Goal: Navigation & Orientation: Find specific page/section

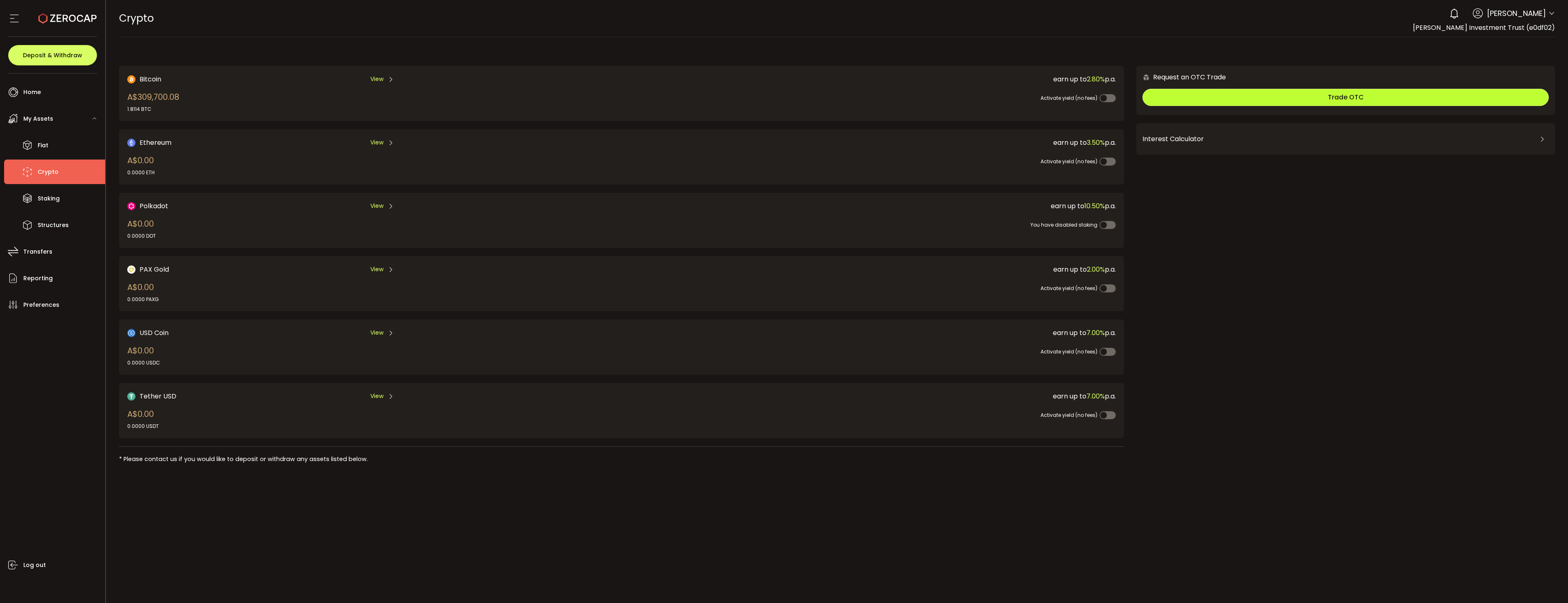
click at [1265, 97] on button "Trade OTC" at bounding box center [1346, 97] width 407 height 17
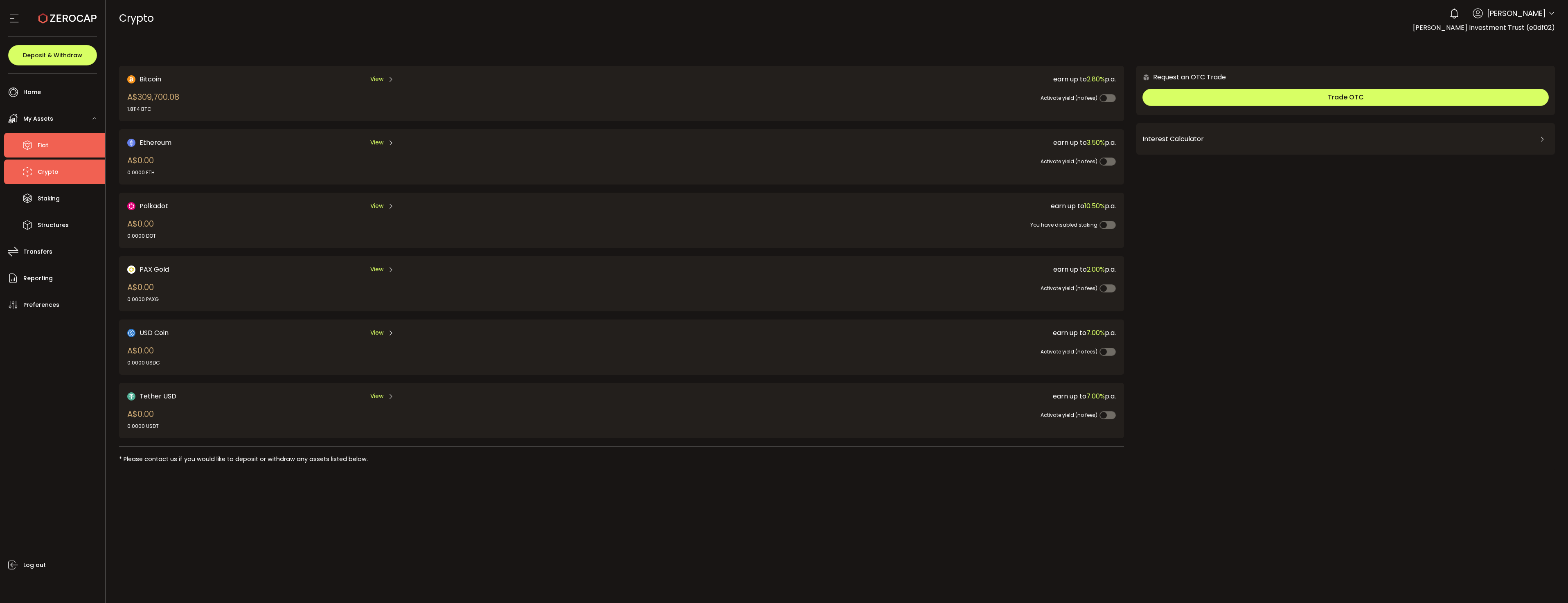
click at [53, 140] on li "Fiat" at bounding box center [55, 145] width 101 height 24
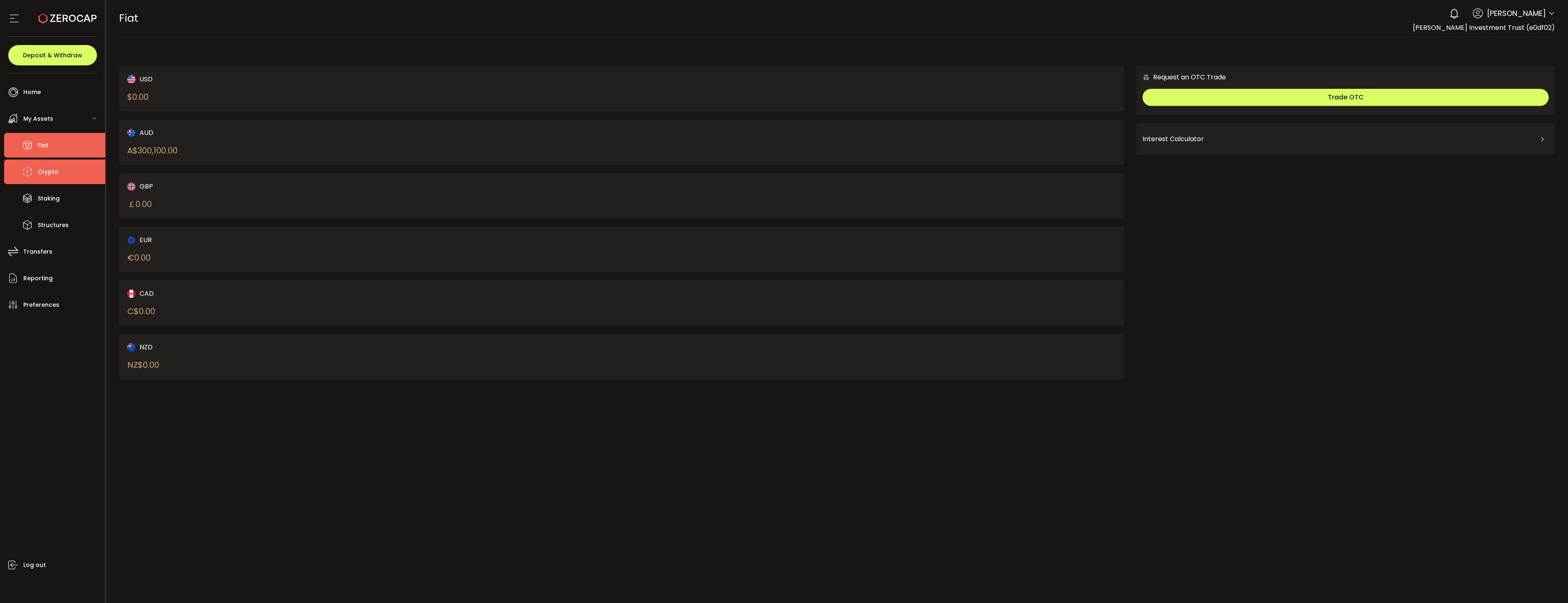
click at [18, 164] on li "Crypto" at bounding box center [55, 172] width 101 height 24
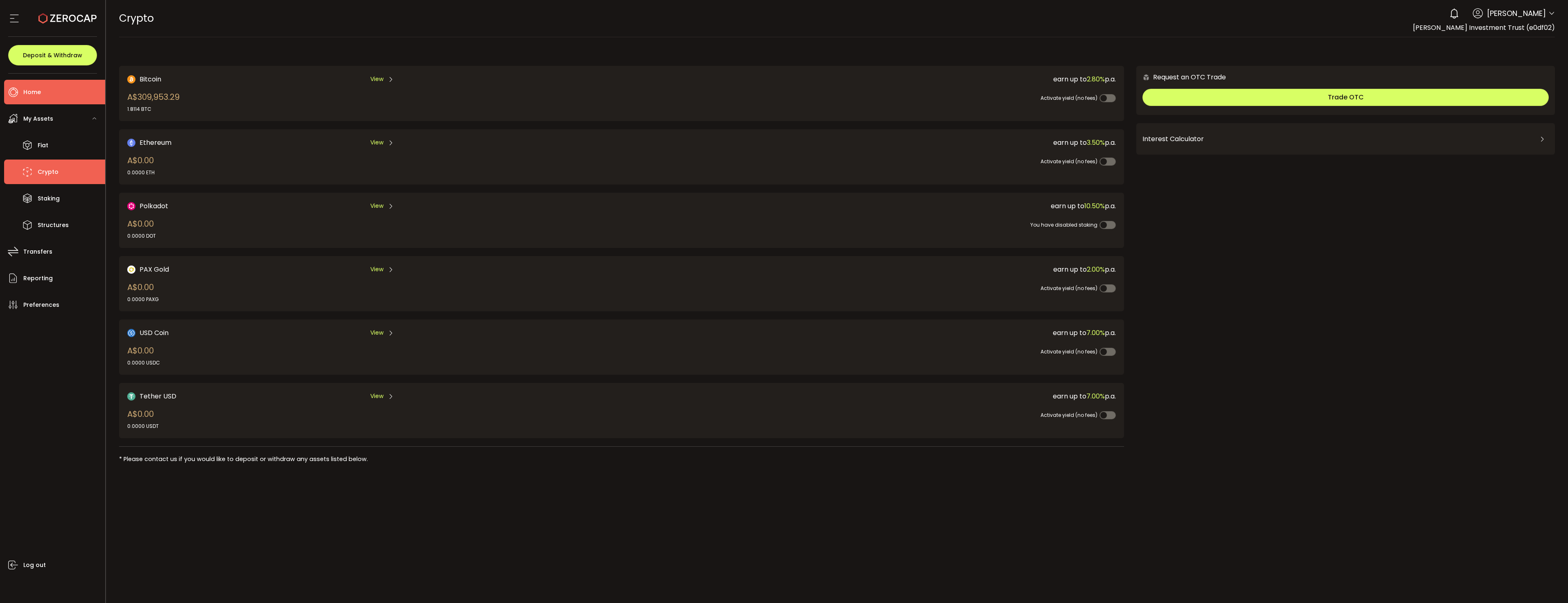
click at [43, 97] on li "Home" at bounding box center [55, 92] width 101 height 24
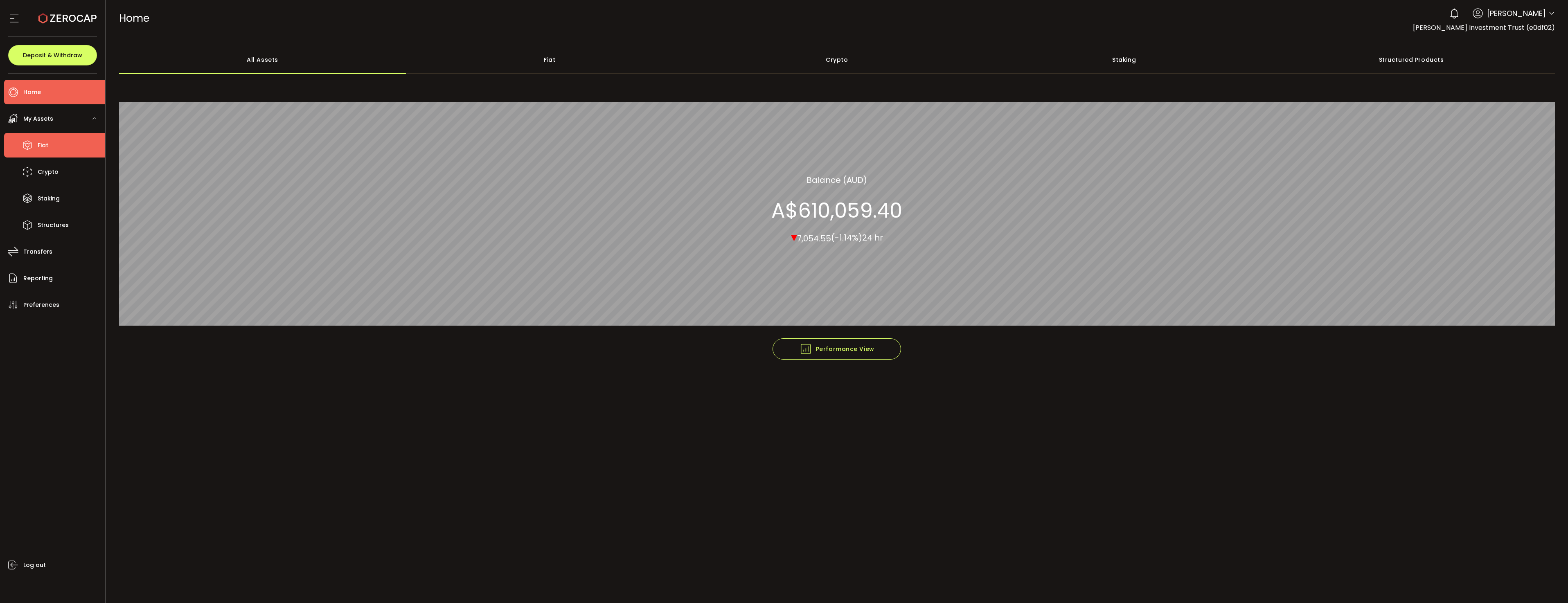
click at [40, 139] on li "Fiat" at bounding box center [55, 145] width 101 height 24
